Goal: Information Seeking & Learning: Learn about a topic

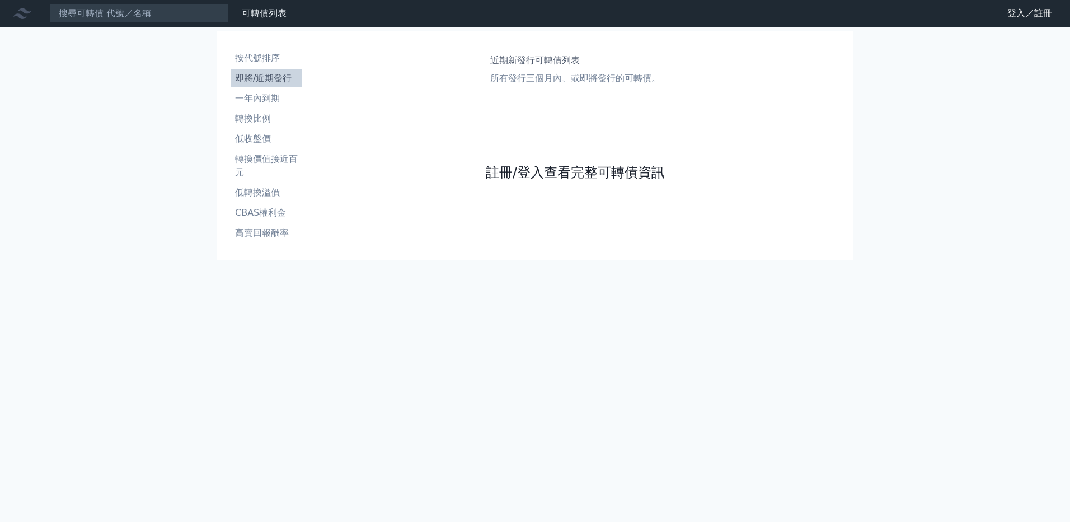
click at [525, 176] on link "註冊/登入查看完整可轉債資訊" at bounding box center [575, 172] width 179 height 18
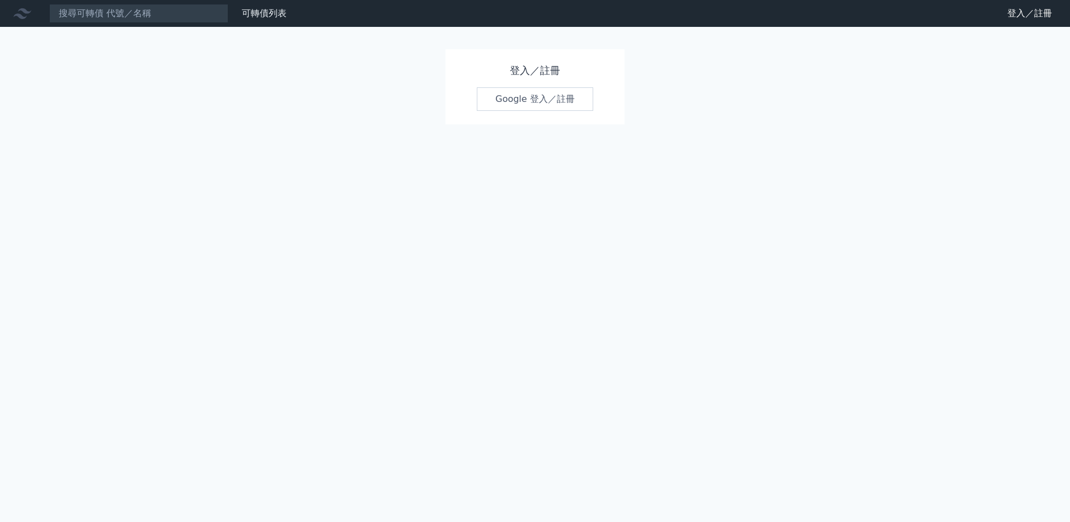
click at [533, 99] on link "Google 登入／註冊" at bounding box center [535, 99] width 116 height 24
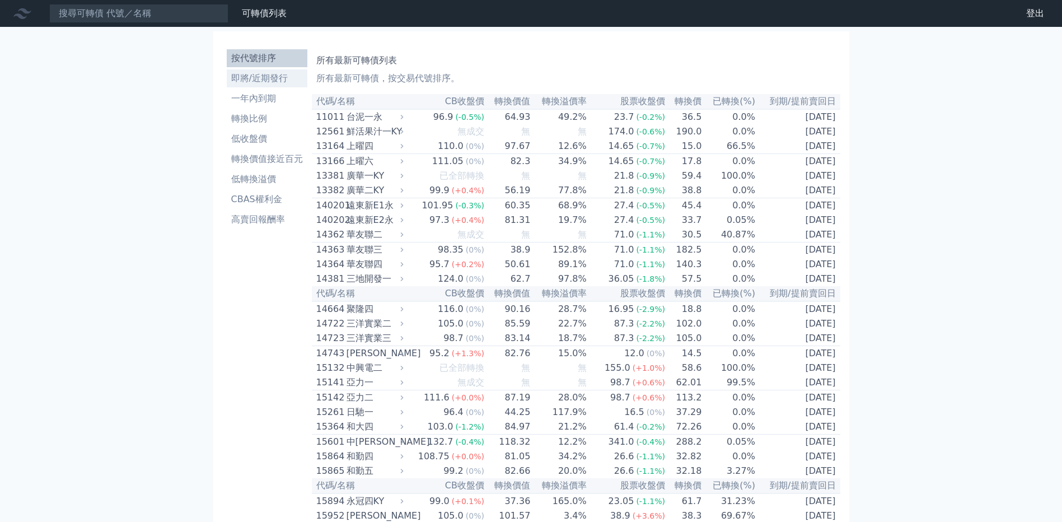
click at [276, 78] on li "即將/近期發行" at bounding box center [267, 78] width 81 height 13
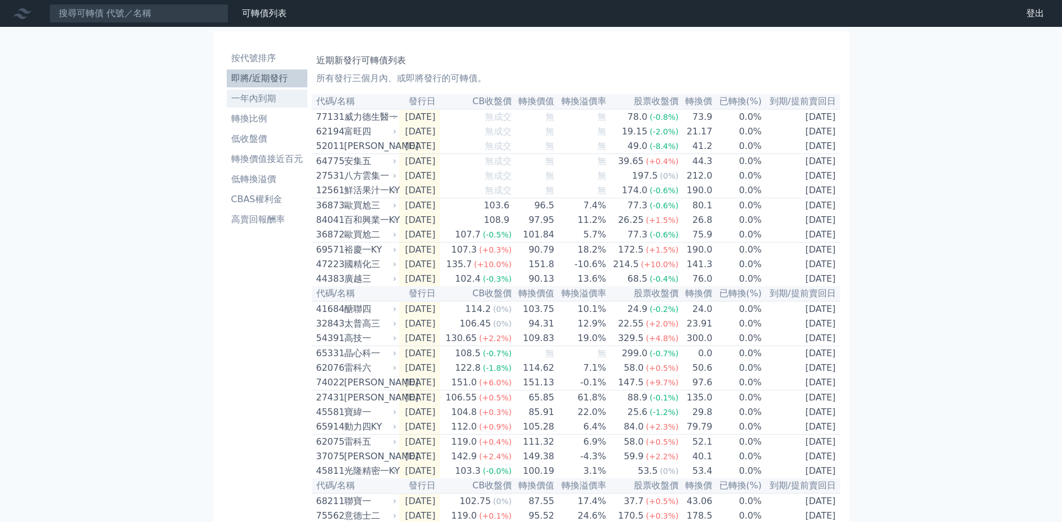
click at [256, 101] on li "一年內到期" at bounding box center [267, 98] width 81 height 13
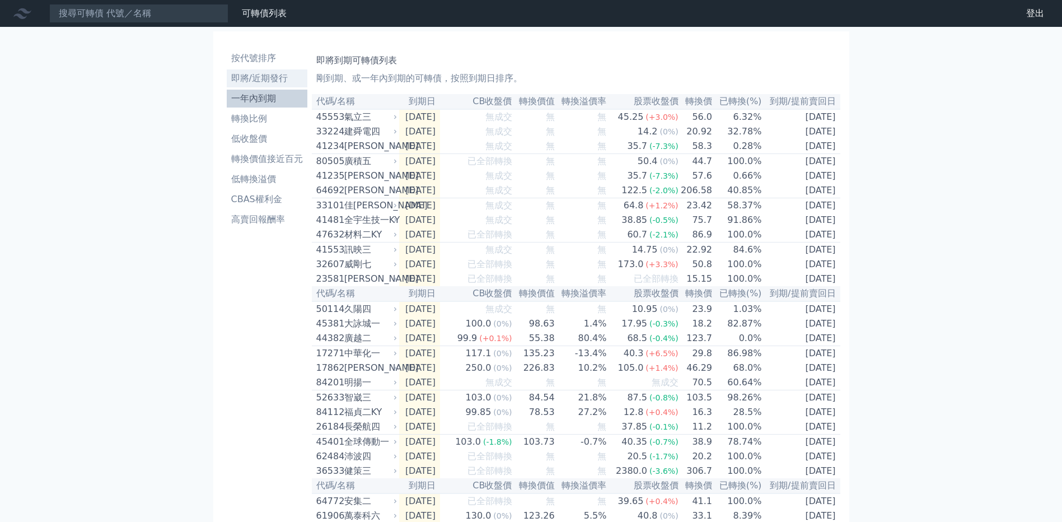
click at [275, 77] on li "即將/近期發行" at bounding box center [267, 78] width 81 height 13
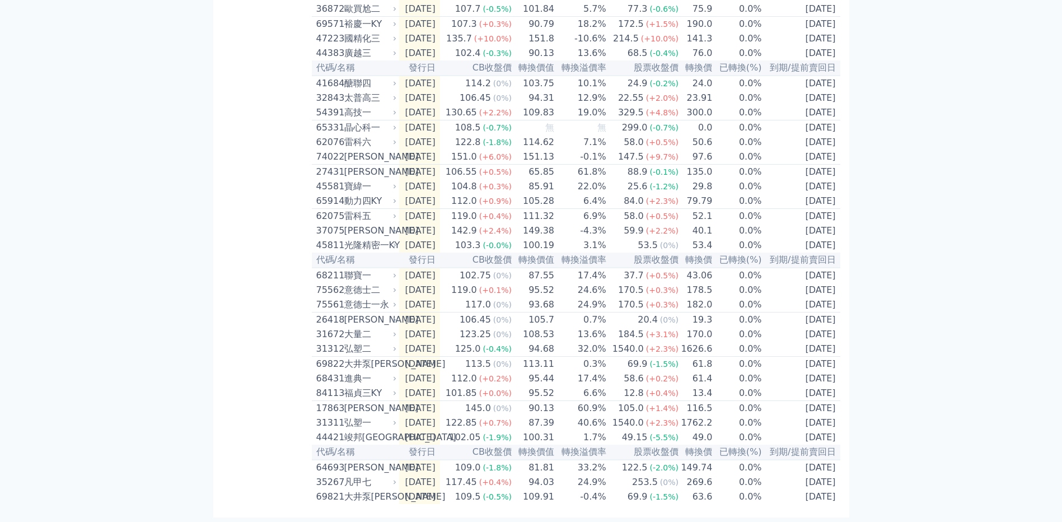
scroll to position [274, 0]
